Goal: Check status: Check status

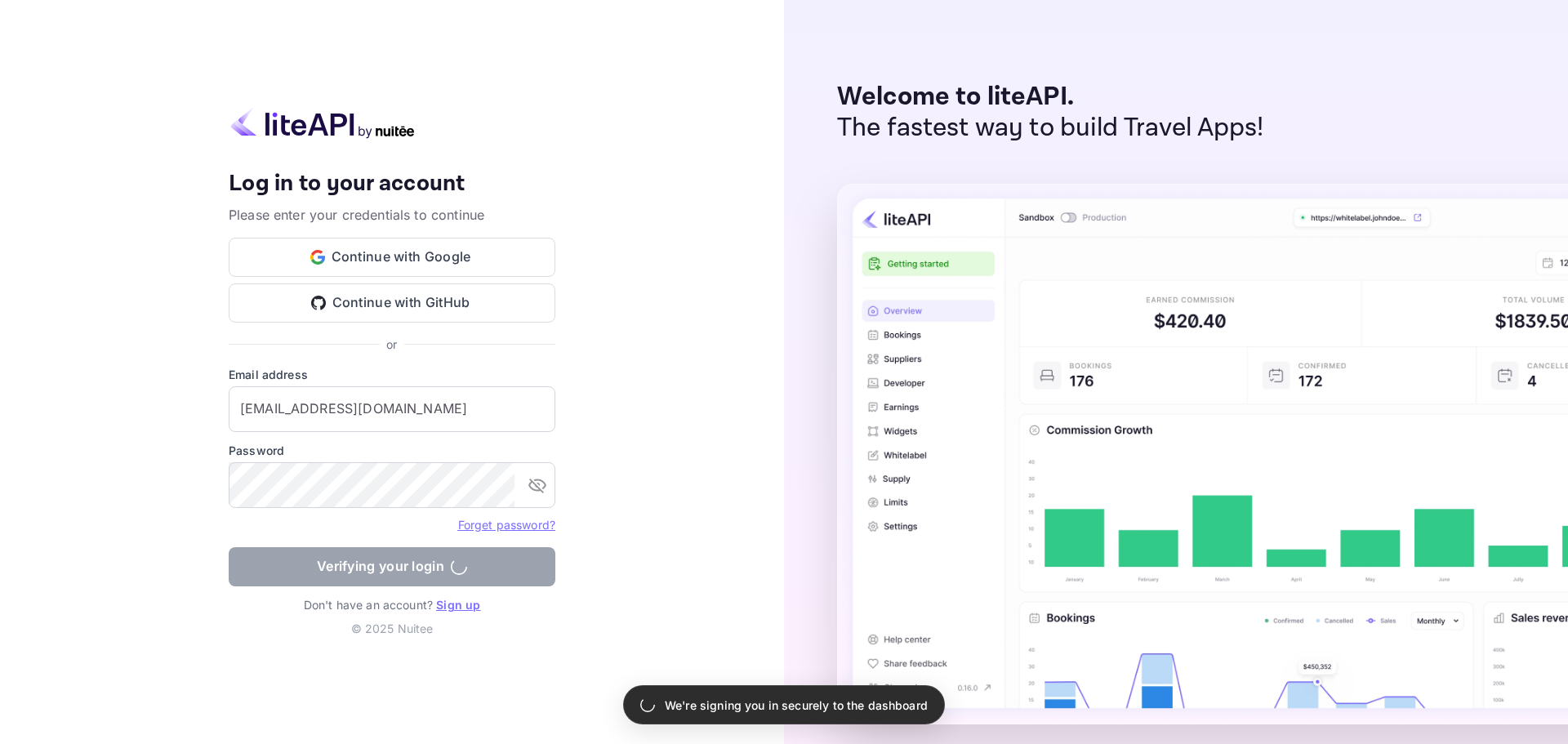
click at [404, 563] on form "Email address [EMAIL_ADDRESS][DOMAIN_NAME] ​ Password ​ Forget password? Verify…" at bounding box center [391, 481] width 326 height 230
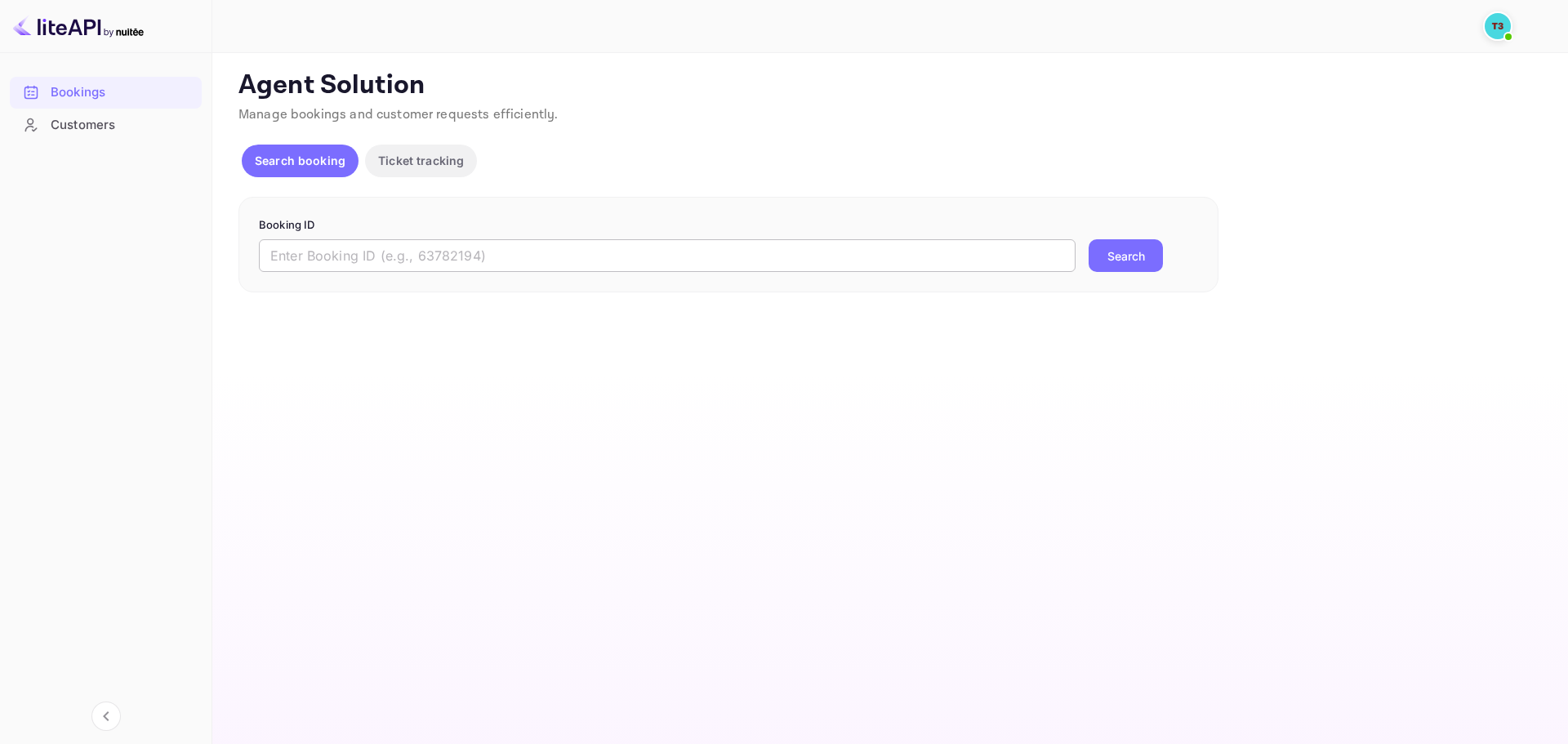
click at [408, 253] on input "text" at bounding box center [667, 255] width 817 height 33
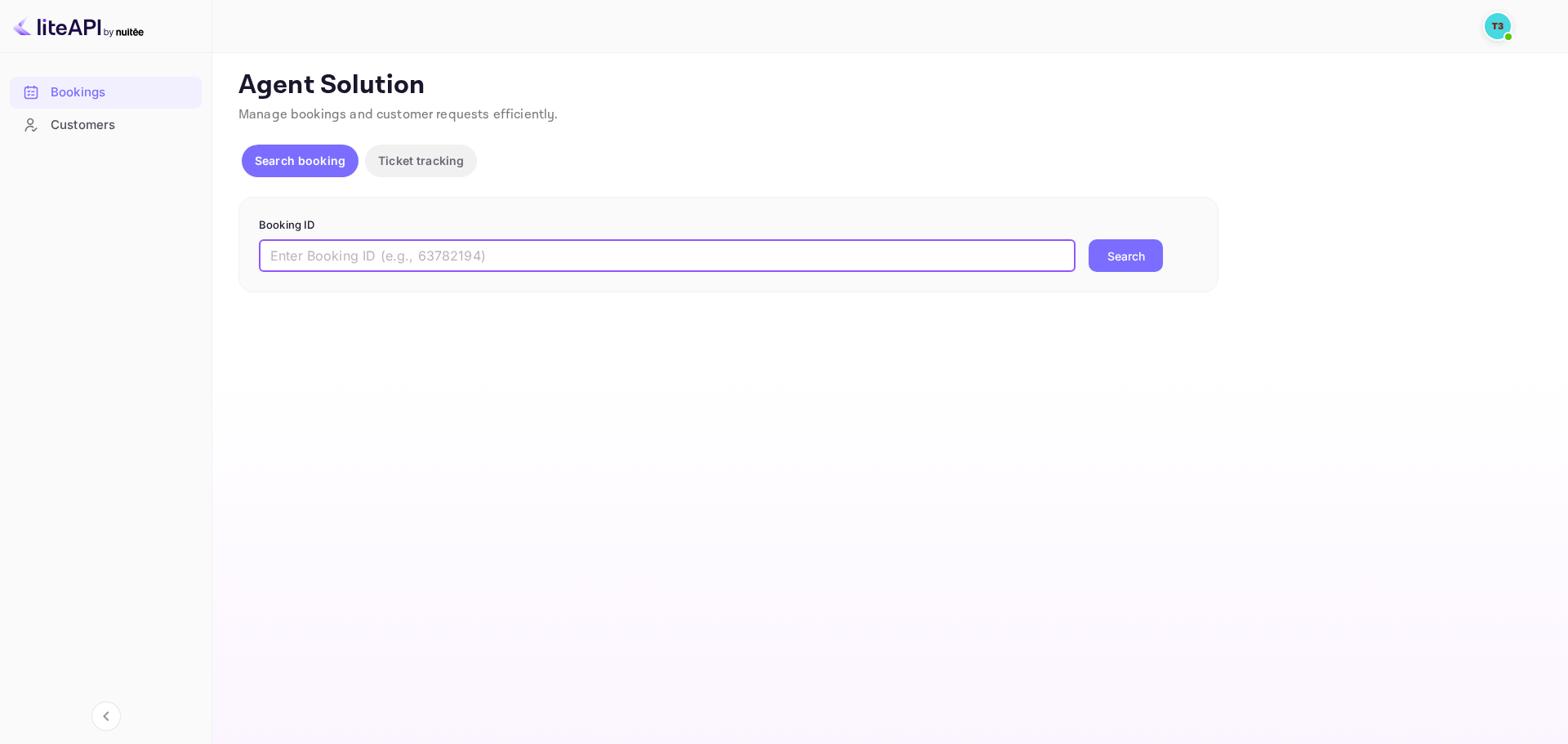
click at [715, 252] on input "text" at bounding box center [667, 255] width 817 height 33
paste input "flRQhtqt0"
type input "flRQhtqt0"
click at [1120, 267] on button "Search" at bounding box center [1126, 255] width 75 height 33
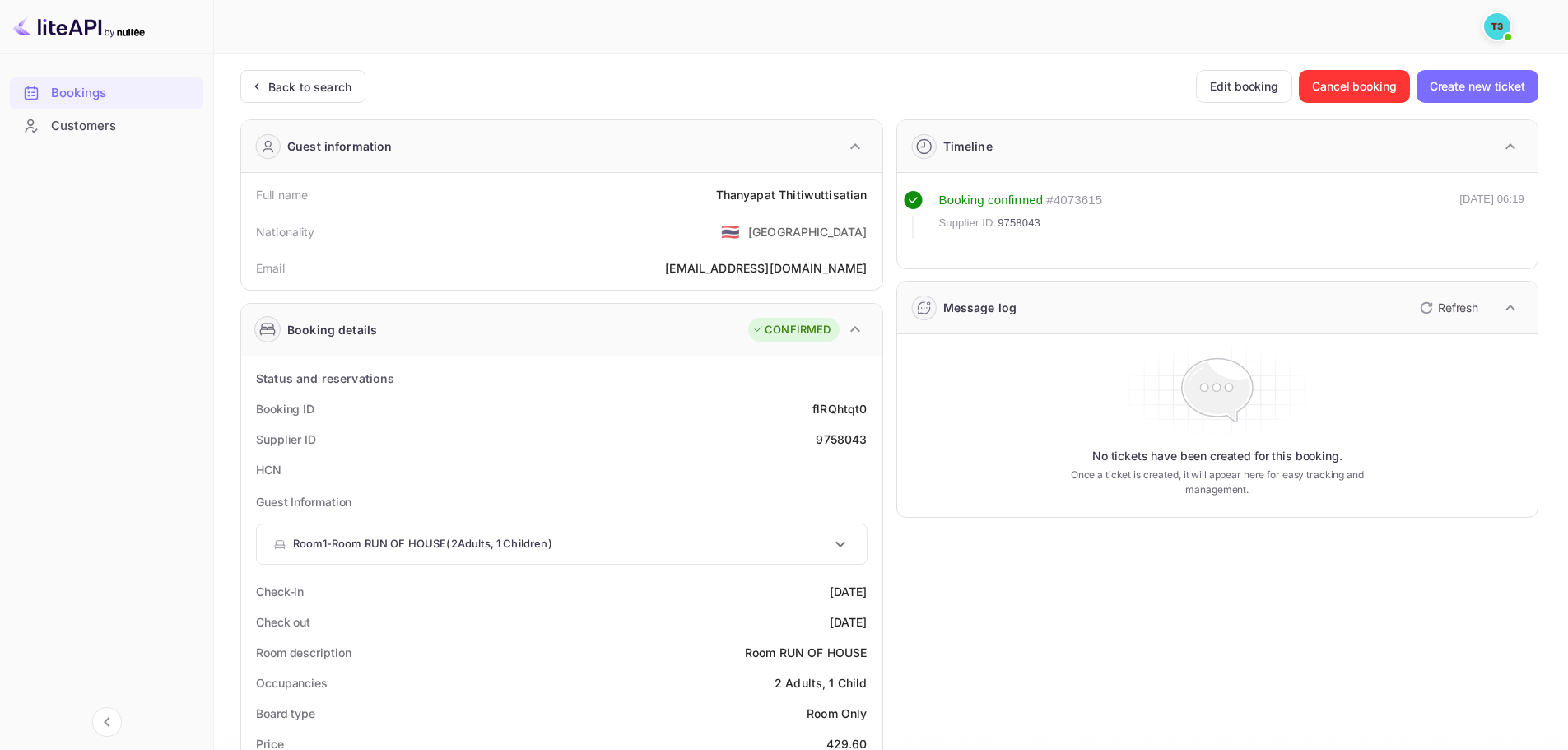
click at [686, 88] on div "Back to search Edit booking Cancel booking Create new ticket" at bounding box center [889, 86] width 1298 height 33
click at [646, 116] on div "Back to search Edit booking Cancel booking Create new ticket Guest information …" at bounding box center [889, 751] width 1298 height 1362
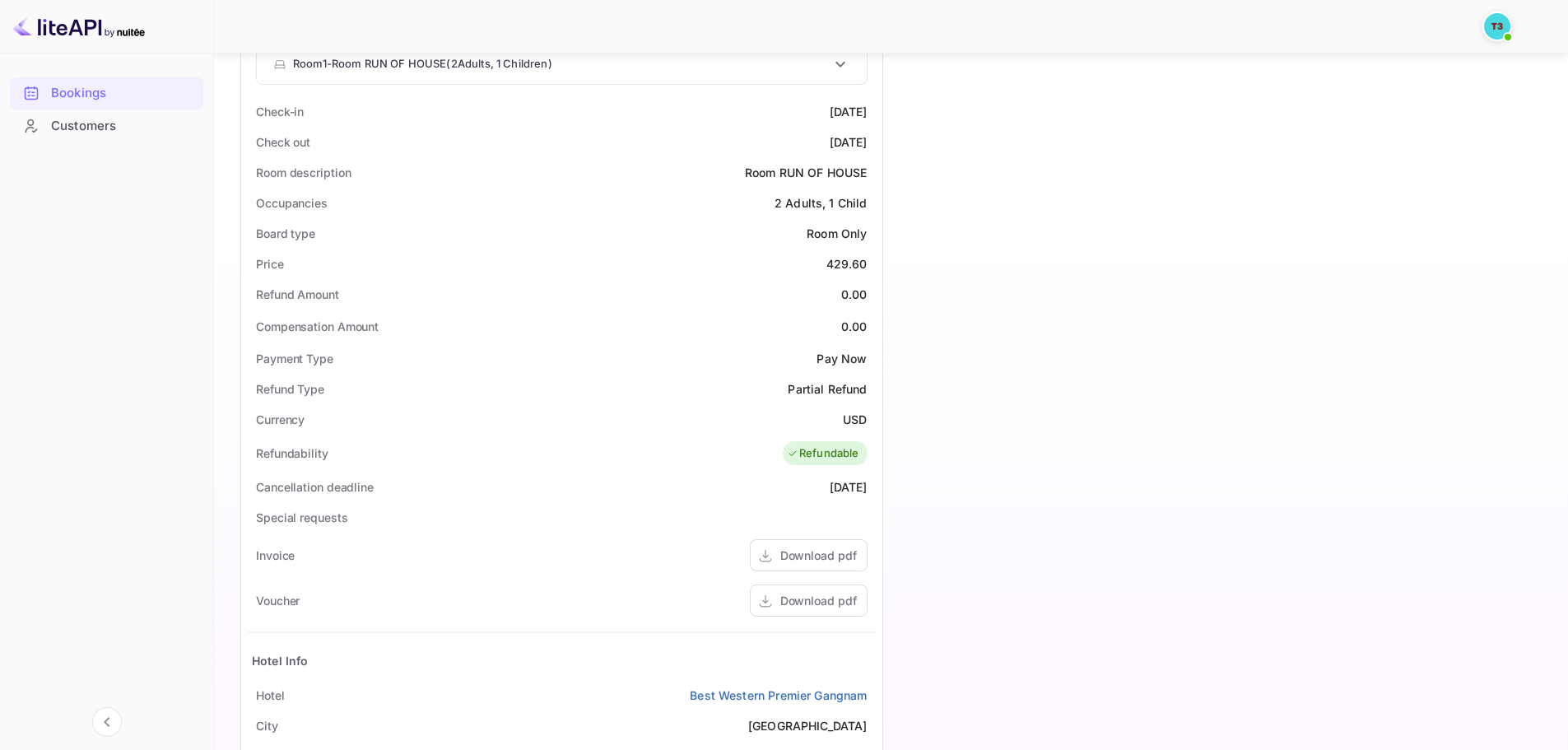
scroll to position [549, 0]
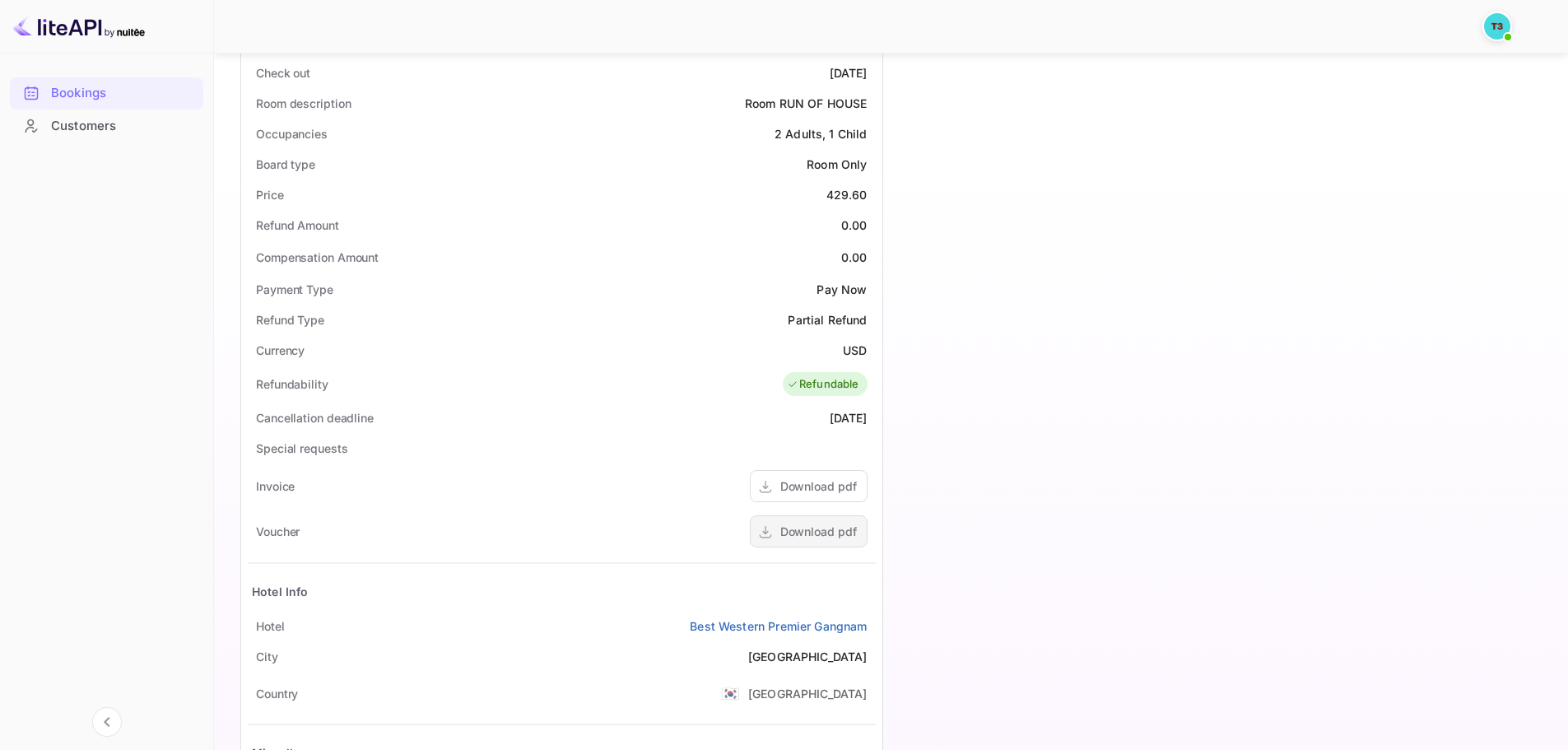
click at [852, 539] on div "Download pdf" at bounding box center [818, 530] width 76 height 17
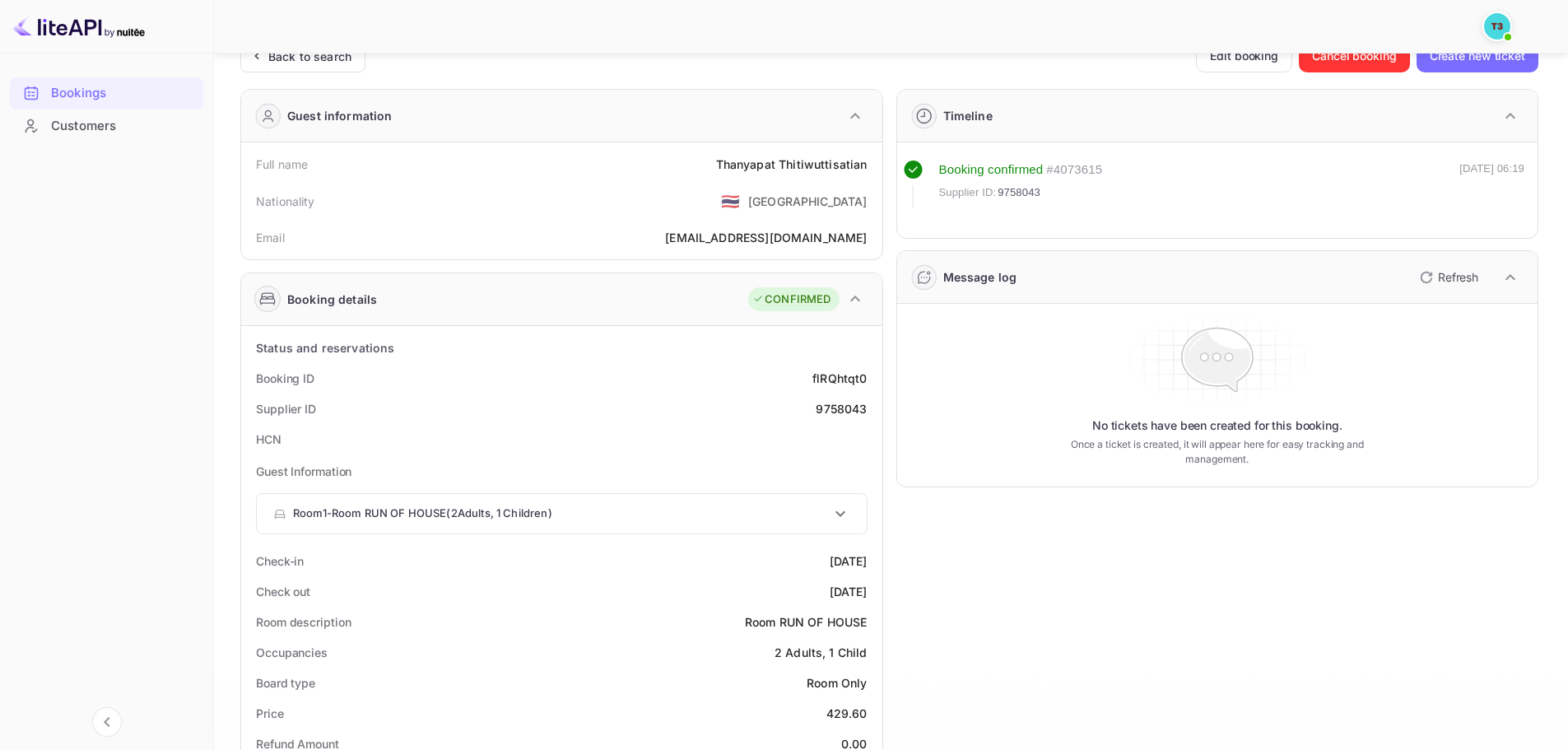
scroll to position [0, 0]
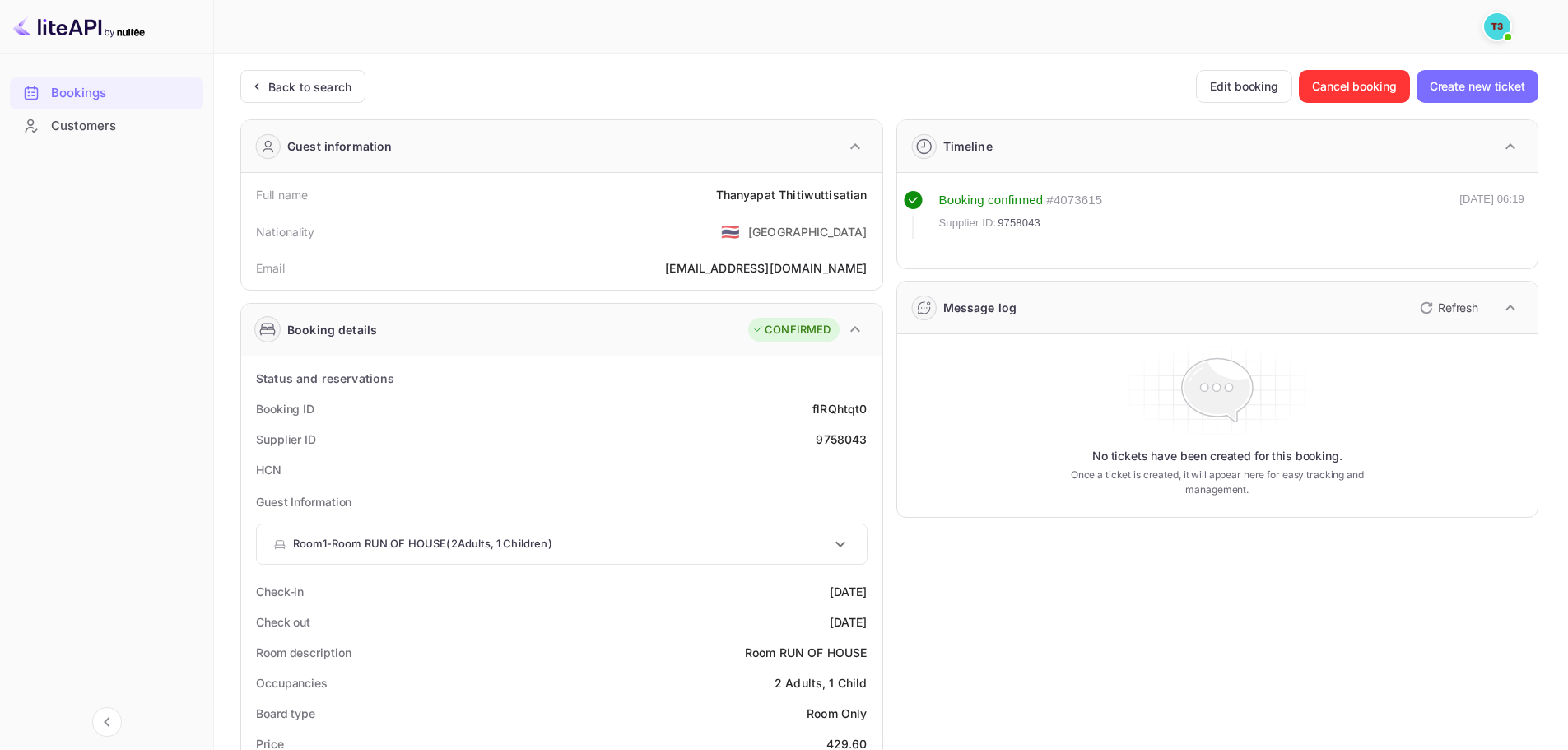
click at [869, 63] on div "Unsaved Changes Ticket Affiliate URL [URL][DOMAIN_NAME] Business partner name N…" at bounding box center [881, 743] width 1334 height 1378
click at [839, 410] on div "flRQhtqt0" at bounding box center [840, 408] width 55 height 17
copy div "flRQhtqt0"
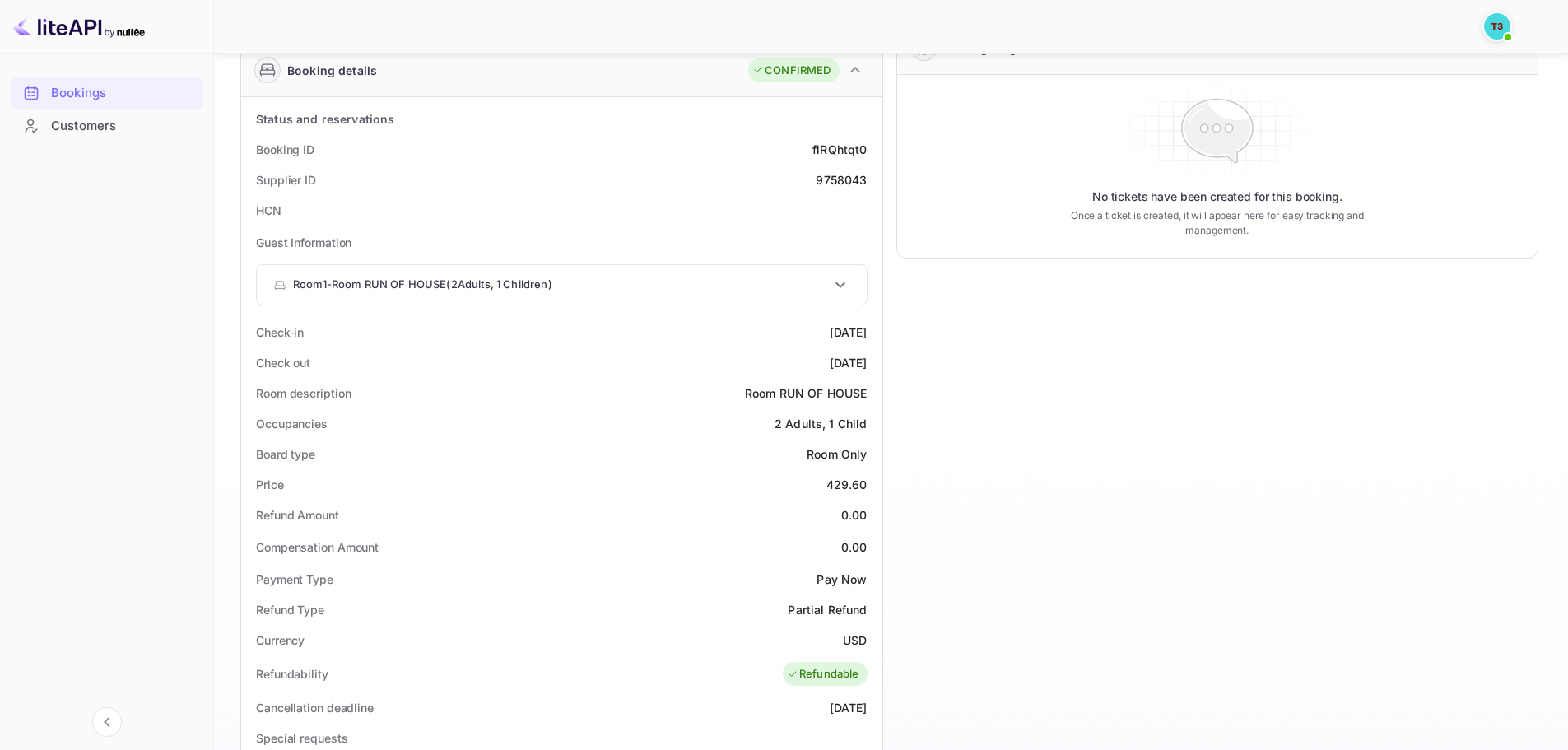
scroll to position [274, 0]
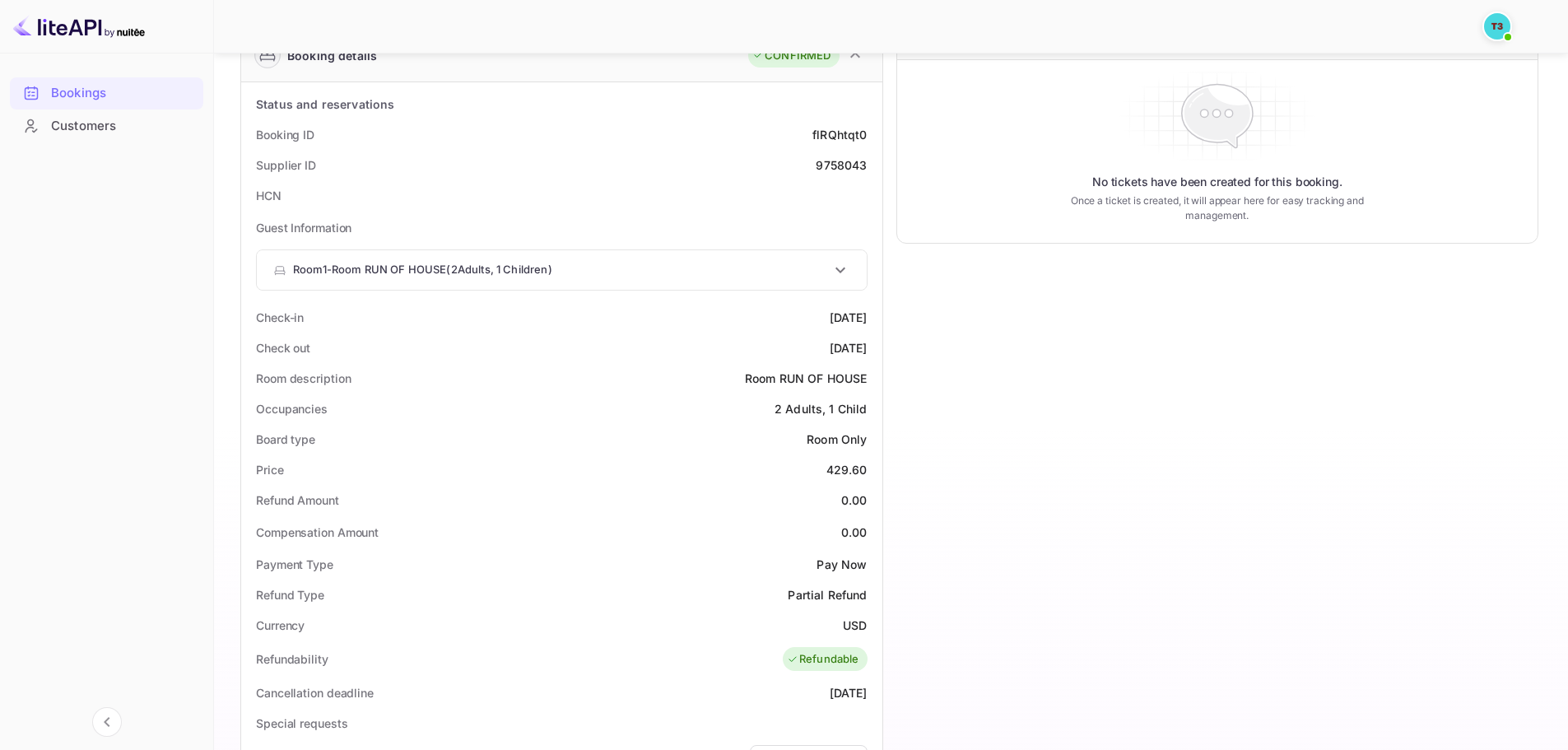
click at [1206, 530] on div "Timeline Booking confirmed # 4073615 Supplier ID: 9758043 [DATE] 06:19 Message …" at bounding box center [1211, 495] width 656 height 1325
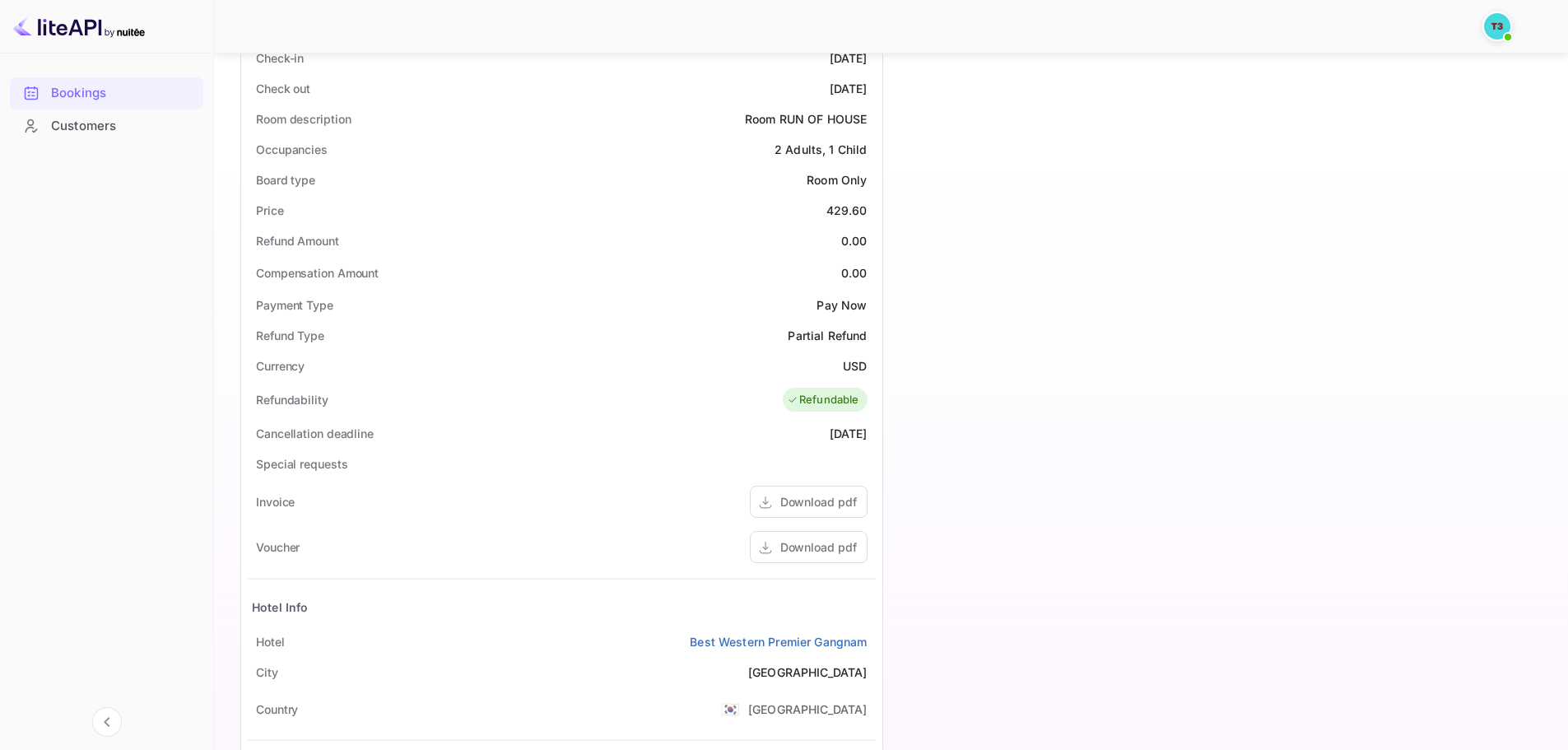
scroll to position [549, 0]
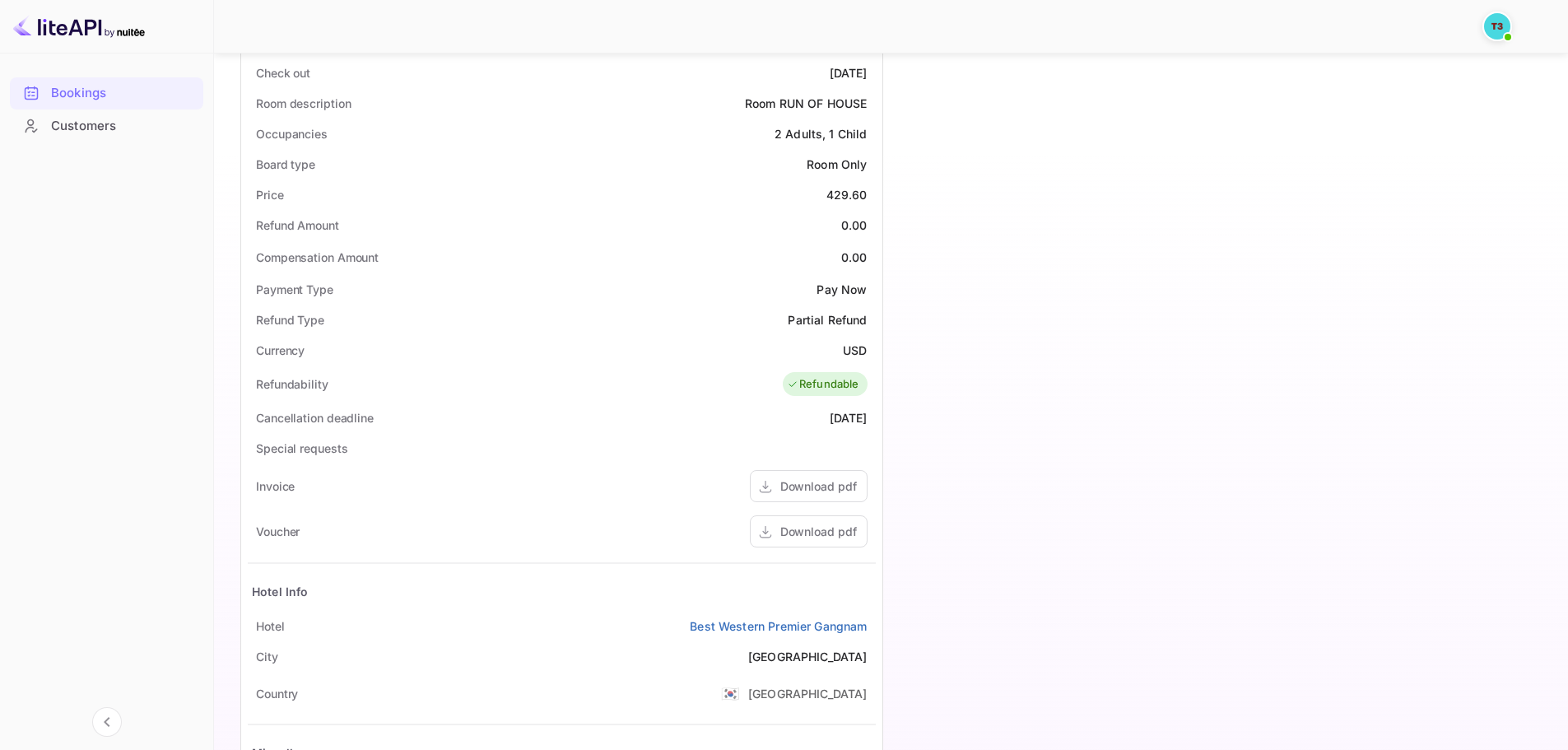
click at [1110, 488] on div "Timeline Booking confirmed # 4073615 Supplier ID: 9758043 [DATE] 06:19 Message …" at bounding box center [1211, 220] width 656 height 1325
click at [1108, 288] on div "Timeline Booking confirmed # 4073615 Supplier ID: 9758043 [DATE] 06:19 Message …" at bounding box center [1211, 220] width 656 height 1325
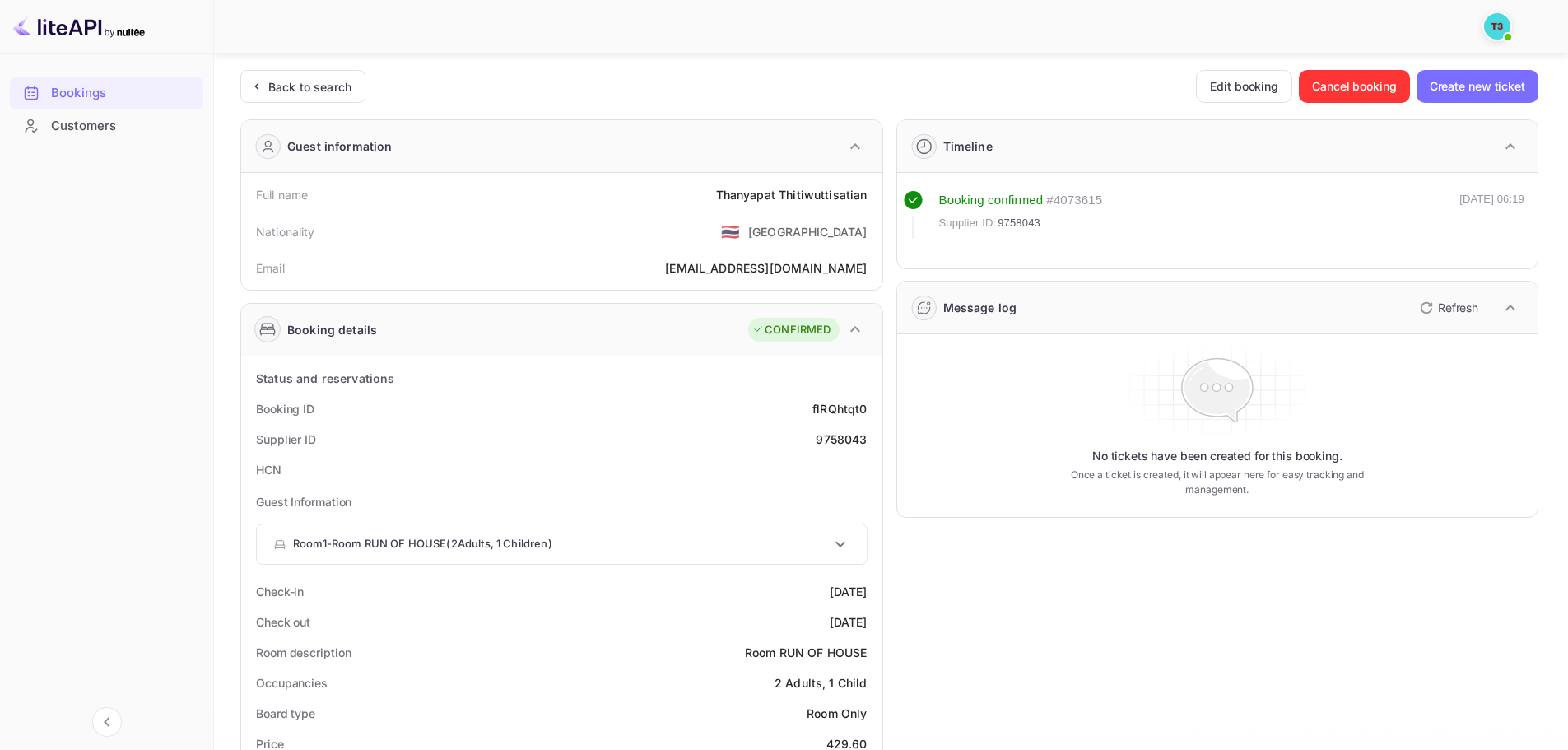
scroll to position [274, 0]
